Goal: Download file/media

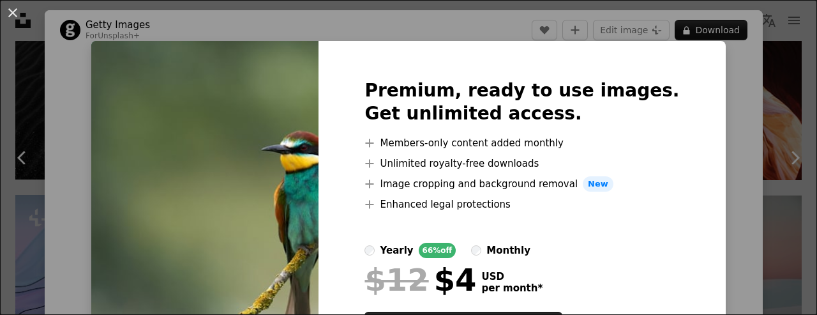
scroll to position [121, 0]
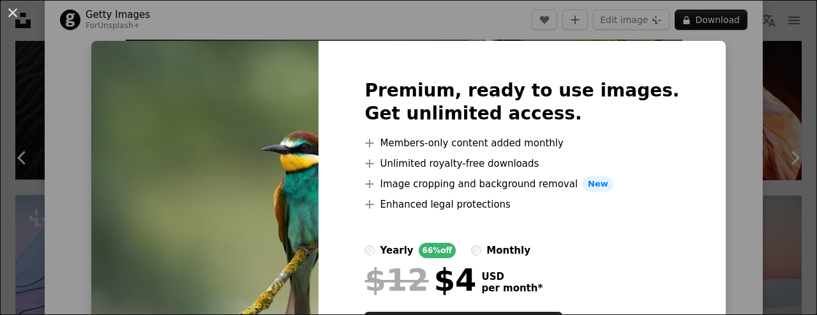
click at [719, 156] on div "An X shape Premium, ready to use images. Get unlimited access. A plus sign Memb…" at bounding box center [408, 157] width 817 height 315
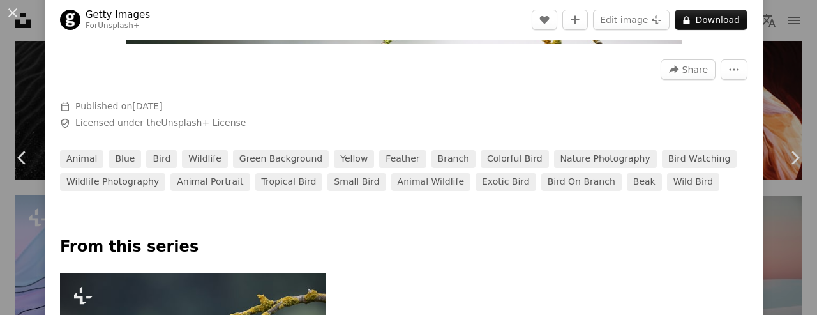
scroll to position [429, 0]
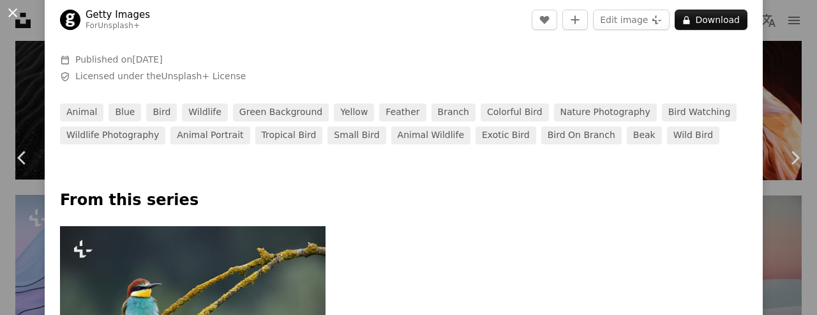
click at [15, 13] on button "An X shape" at bounding box center [12, 12] width 15 height 15
